Goal: Navigation & Orientation: Go to known website

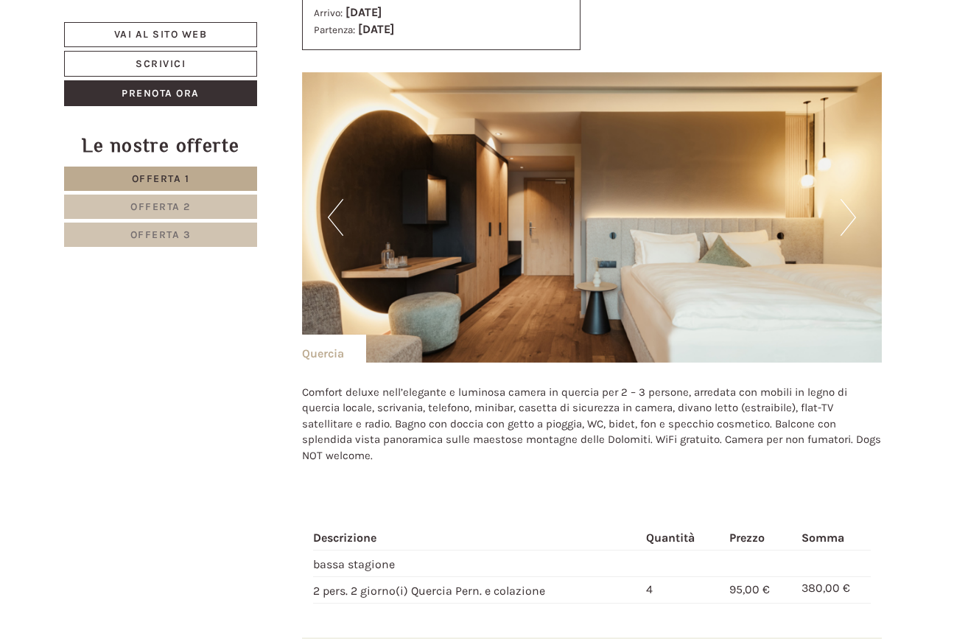
scroll to position [2636, 0]
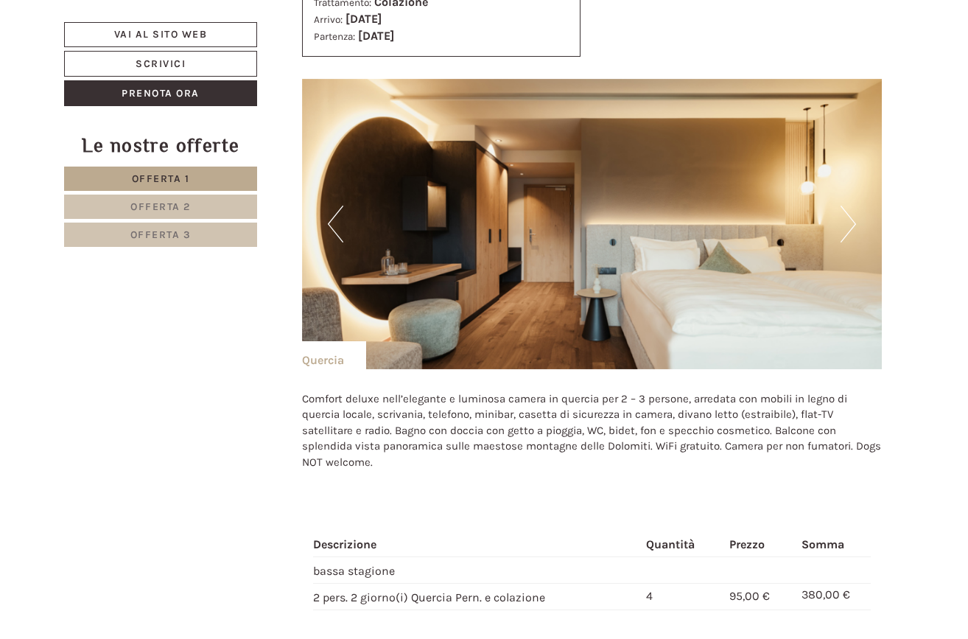
click at [161, 200] on span "Offerta 2" at bounding box center [160, 206] width 60 height 13
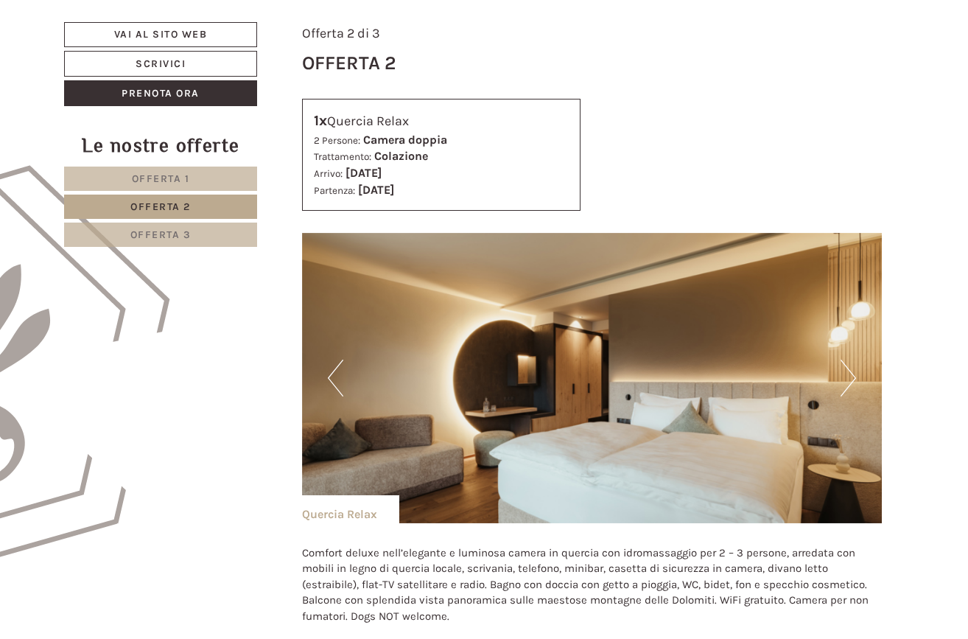
click at [166, 234] on span "Offerta 3" at bounding box center [160, 234] width 61 height 13
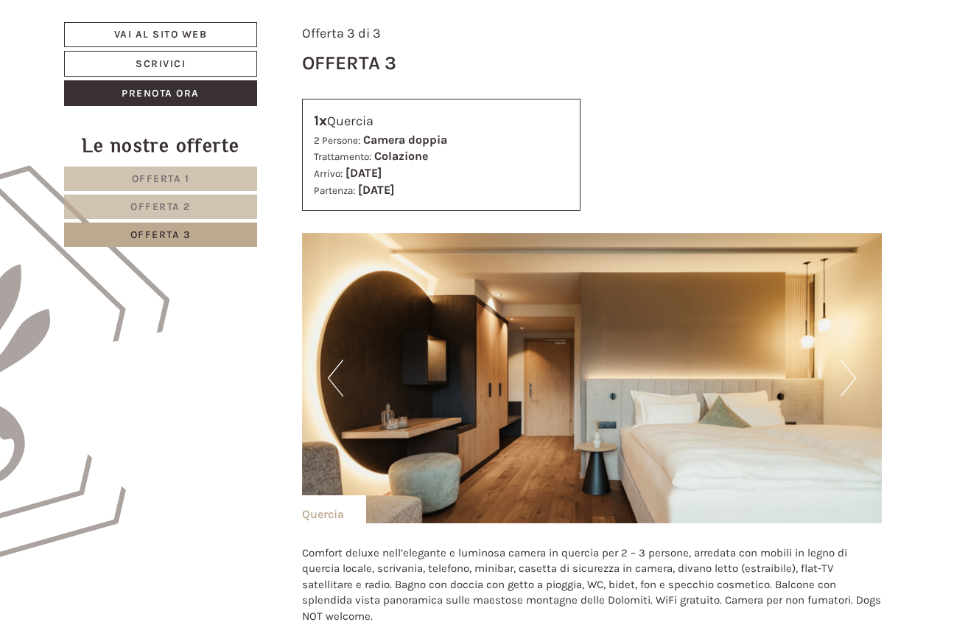
click at [195, 183] on link "Offerta 1" at bounding box center [160, 179] width 193 height 24
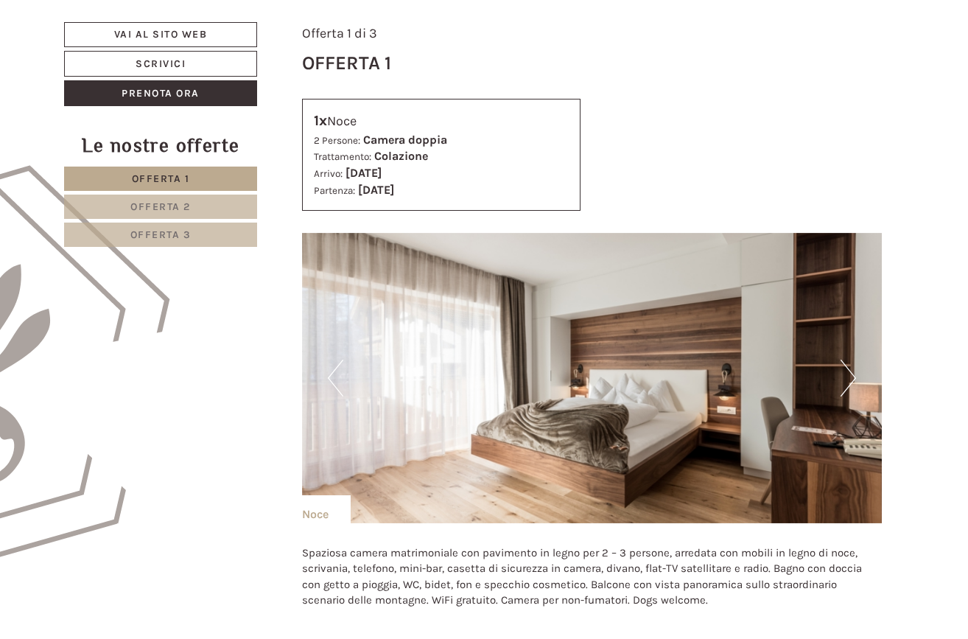
click at [195, 225] on link "Offerta 3" at bounding box center [160, 235] width 193 height 24
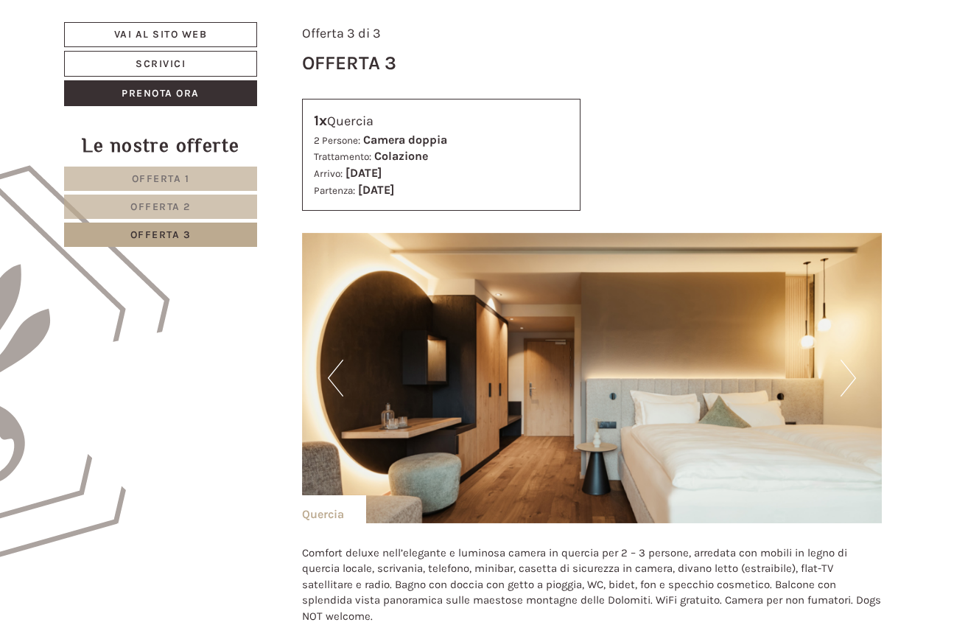
click at [211, 206] on link "Offerta 2" at bounding box center [160, 207] width 193 height 24
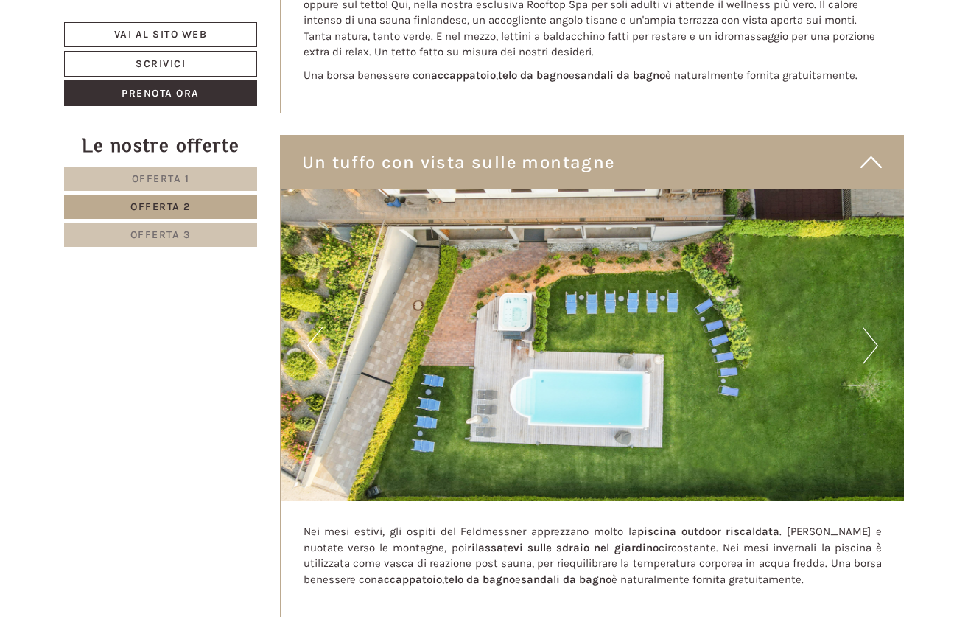
scroll to position [3806, 0]
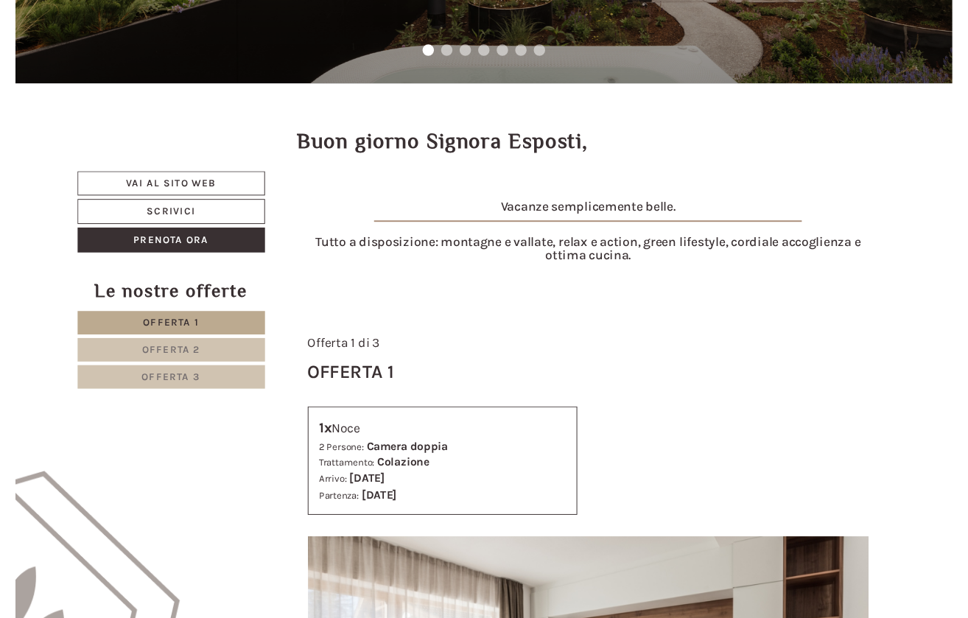
scroll to position [290, 0]
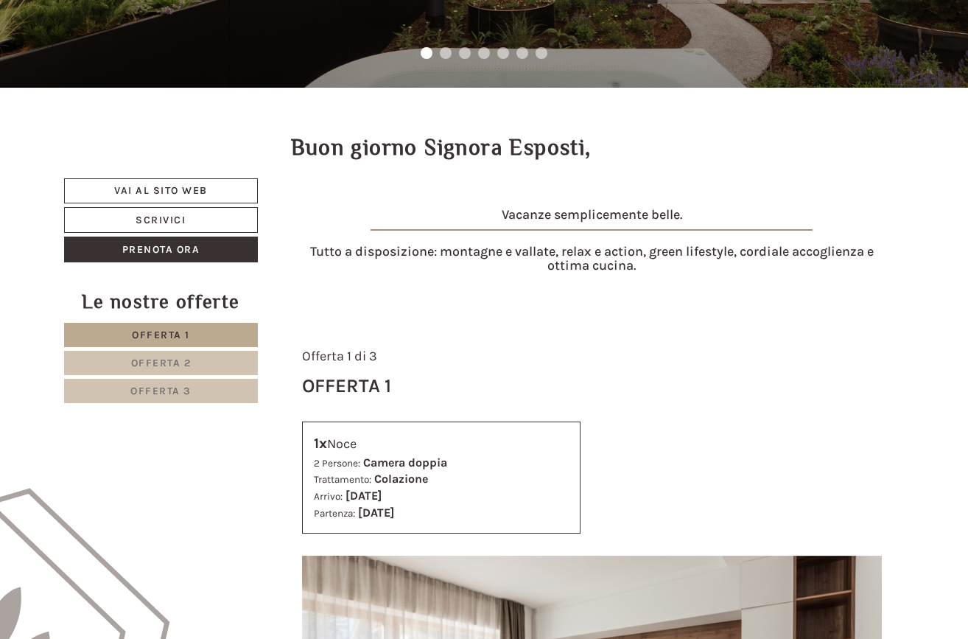
click at [185, 185] on link "Vai al sito web" at bounding box center [161, 190] width 194 height 25
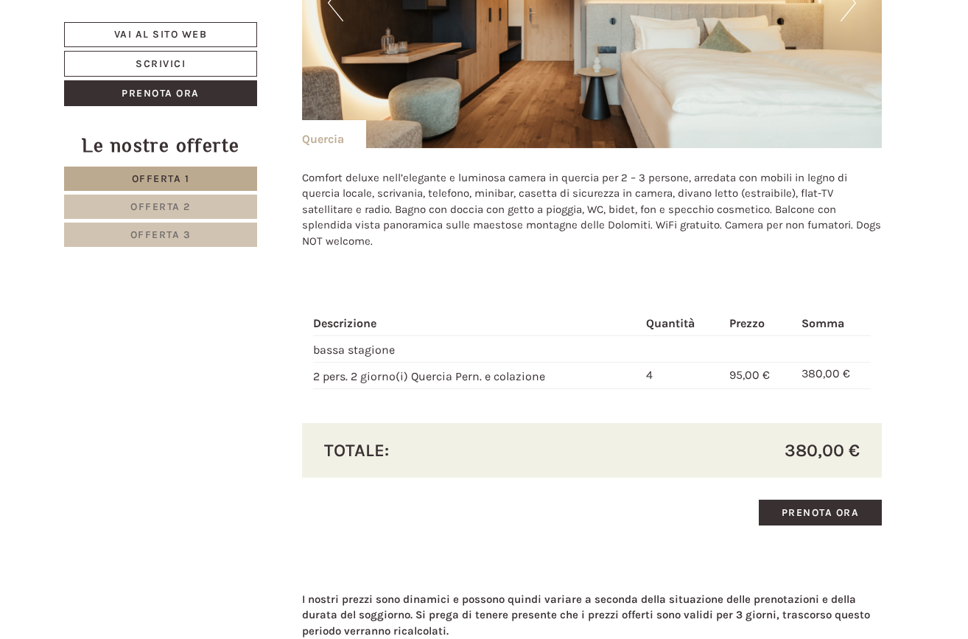
scroll to position [2858, 0]
